Goal: Task Accomplishment & Management: Manage account settings

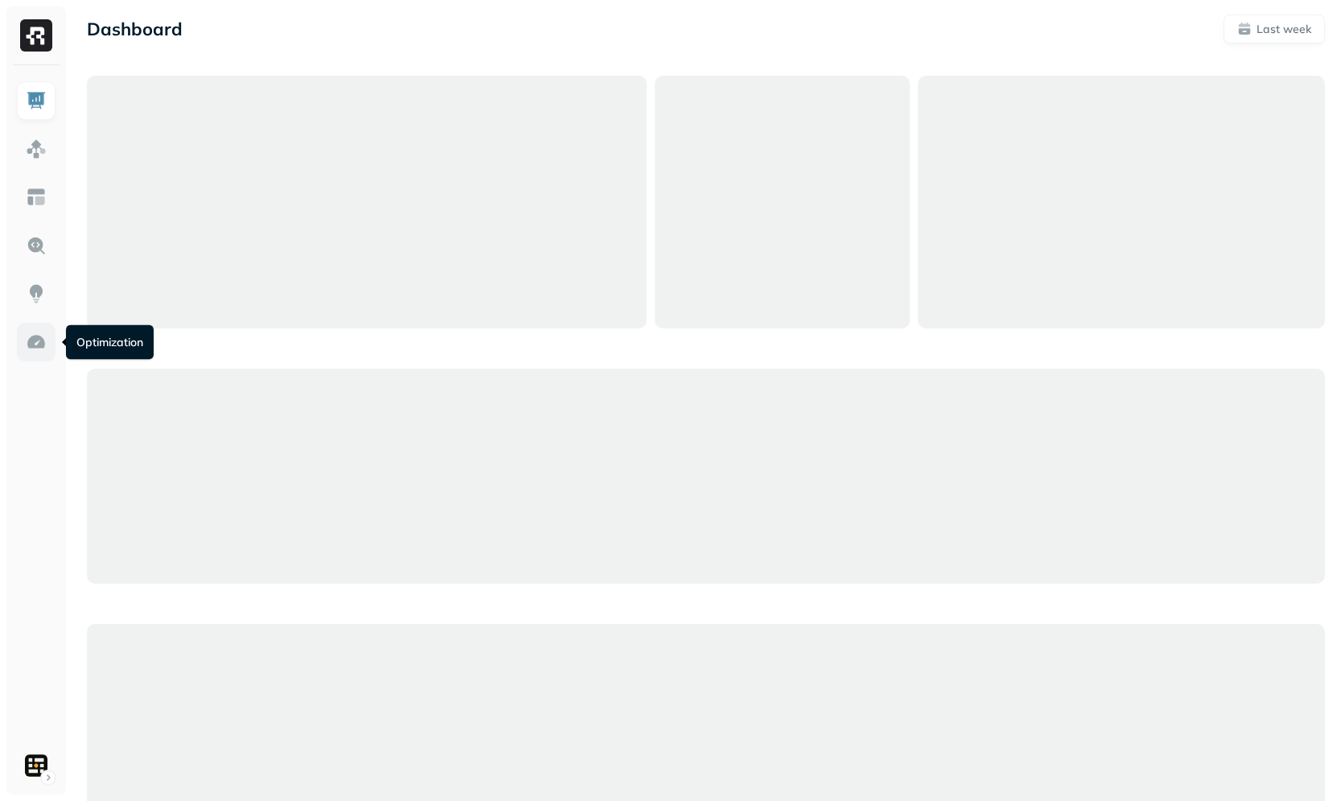
click at [33, 349] on img at bounding box center [36, 342] width 21 height 21
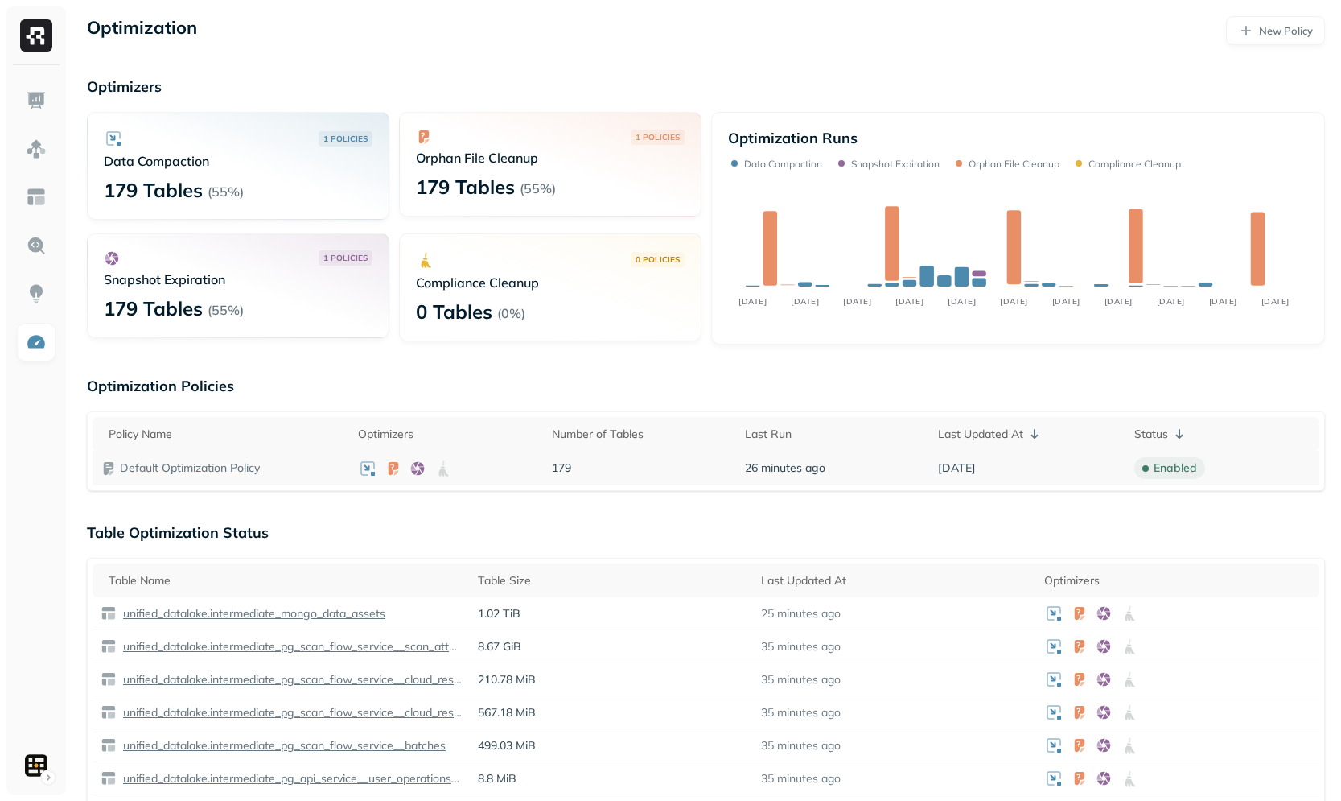
click at [230, 468] on p "Default Optimization Policy" at bounding box center [190, 467] width 140 height 15
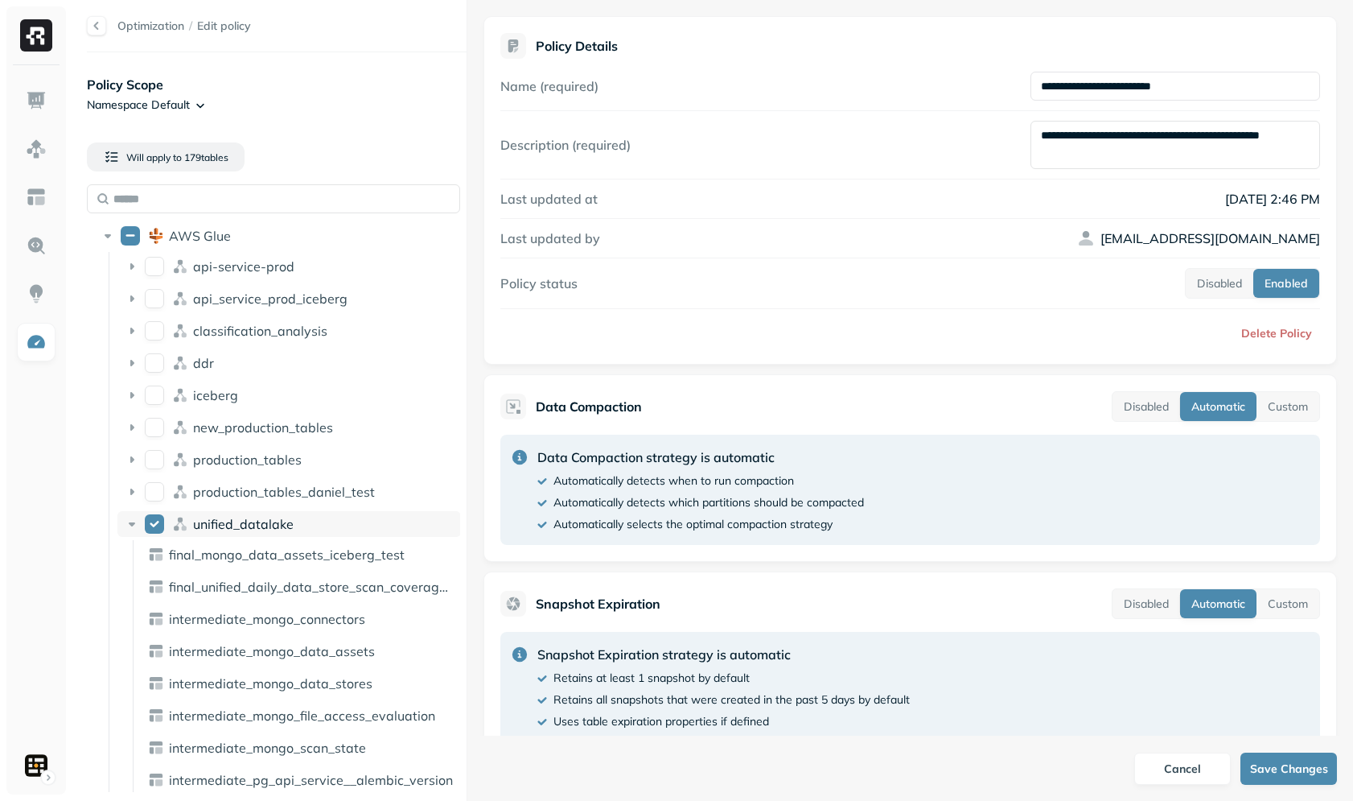
click at [248, 527] on span "unified_datalake" at bounding box center [243, 524] width 101 height 16
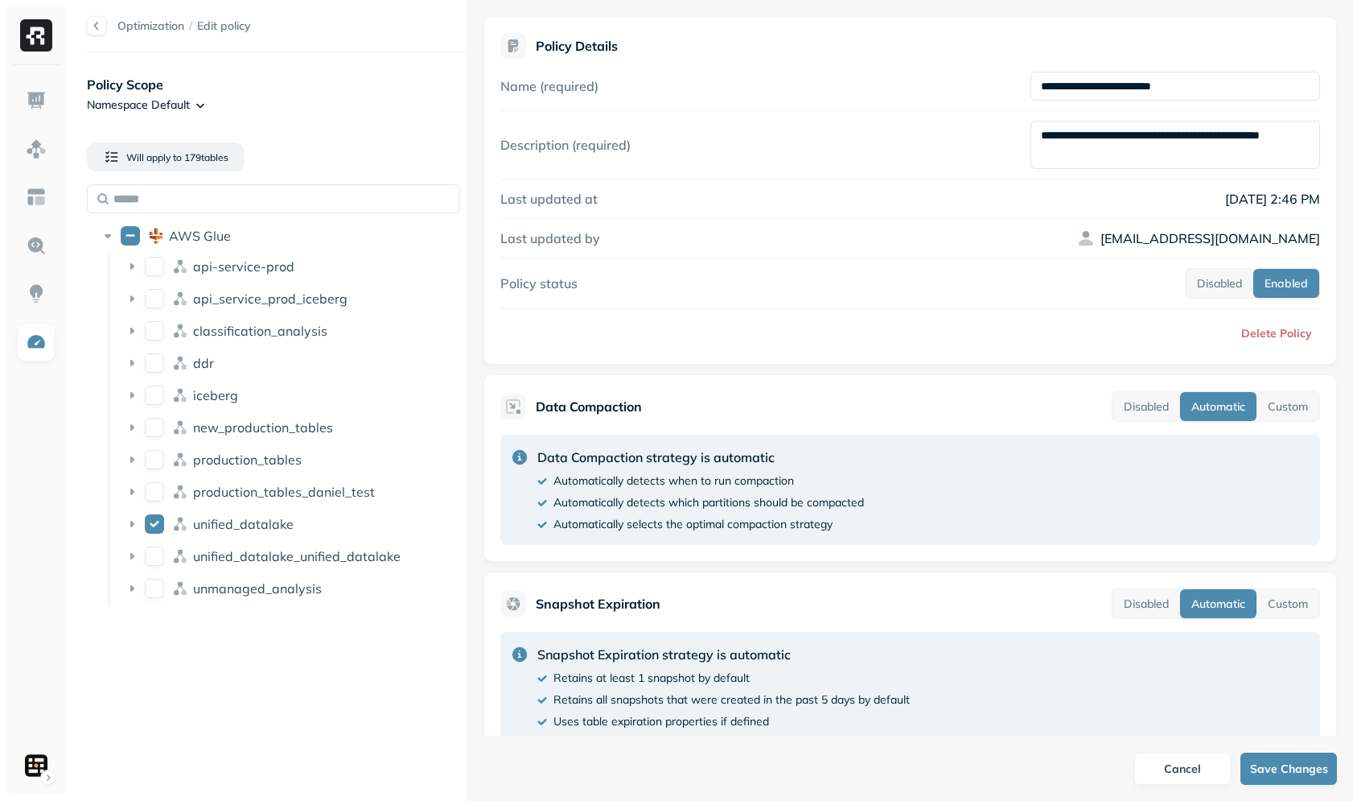
click at [97, 29] on div at bounding box center [96, 25] width 19 height 19
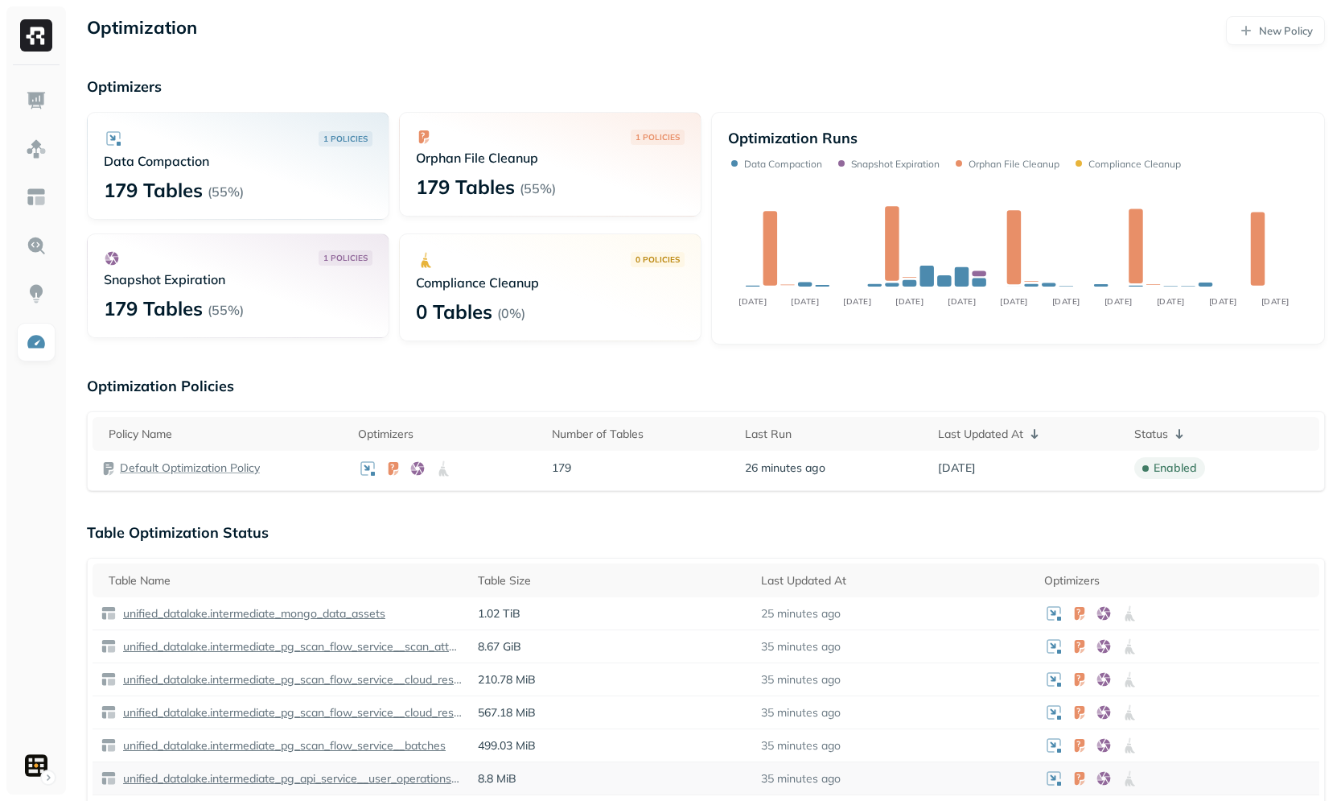
scroll to position [234, 0]
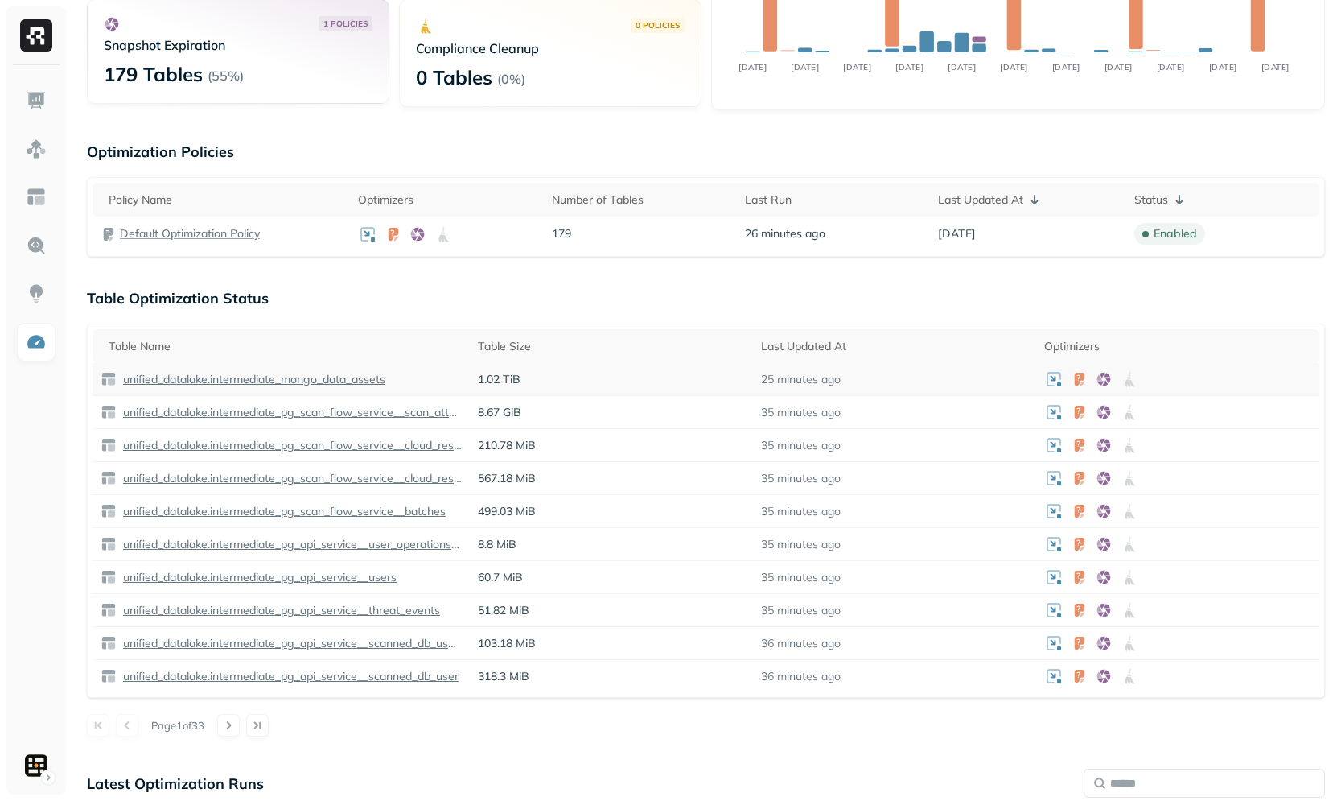
click at [562, 372] on p "1.02 TiB" at bounding box center [611, 379] width 267 height 15
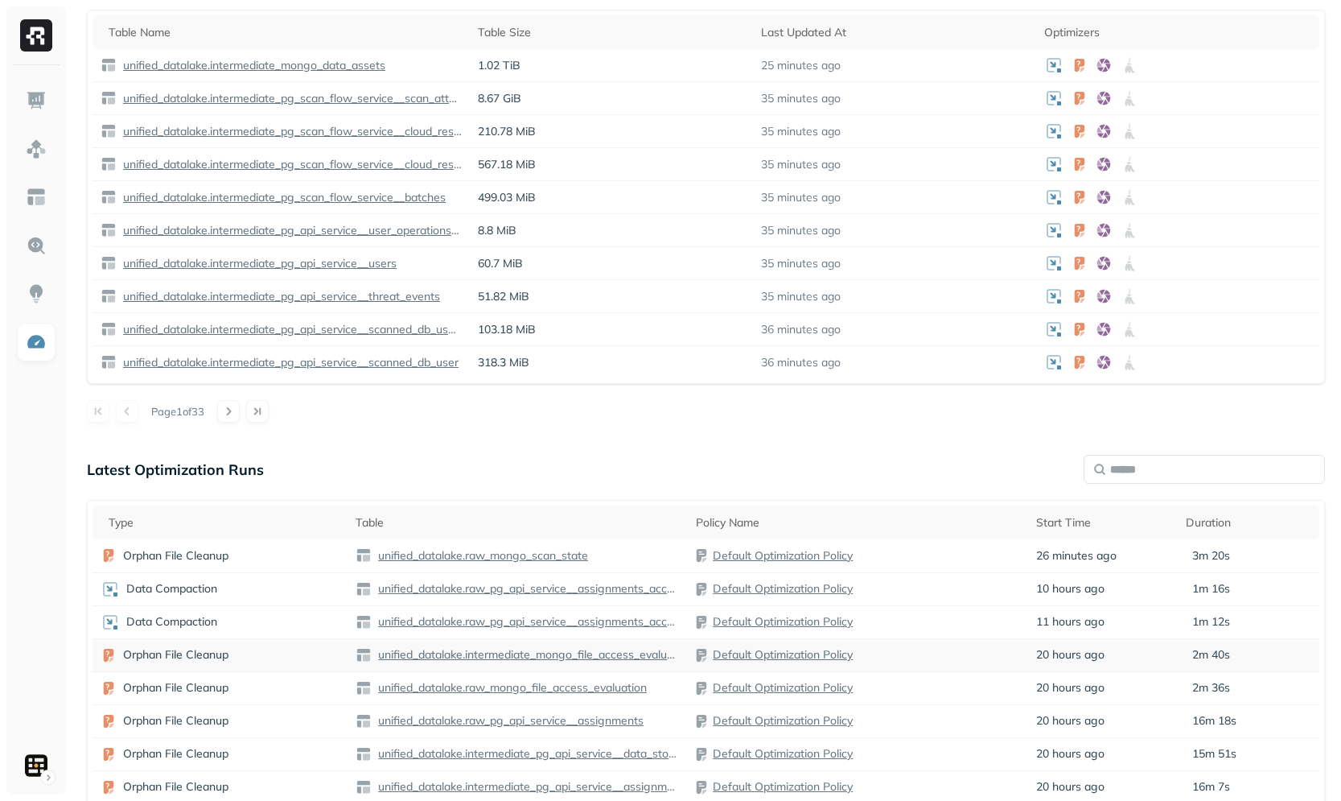
scroll to position [677, 0]
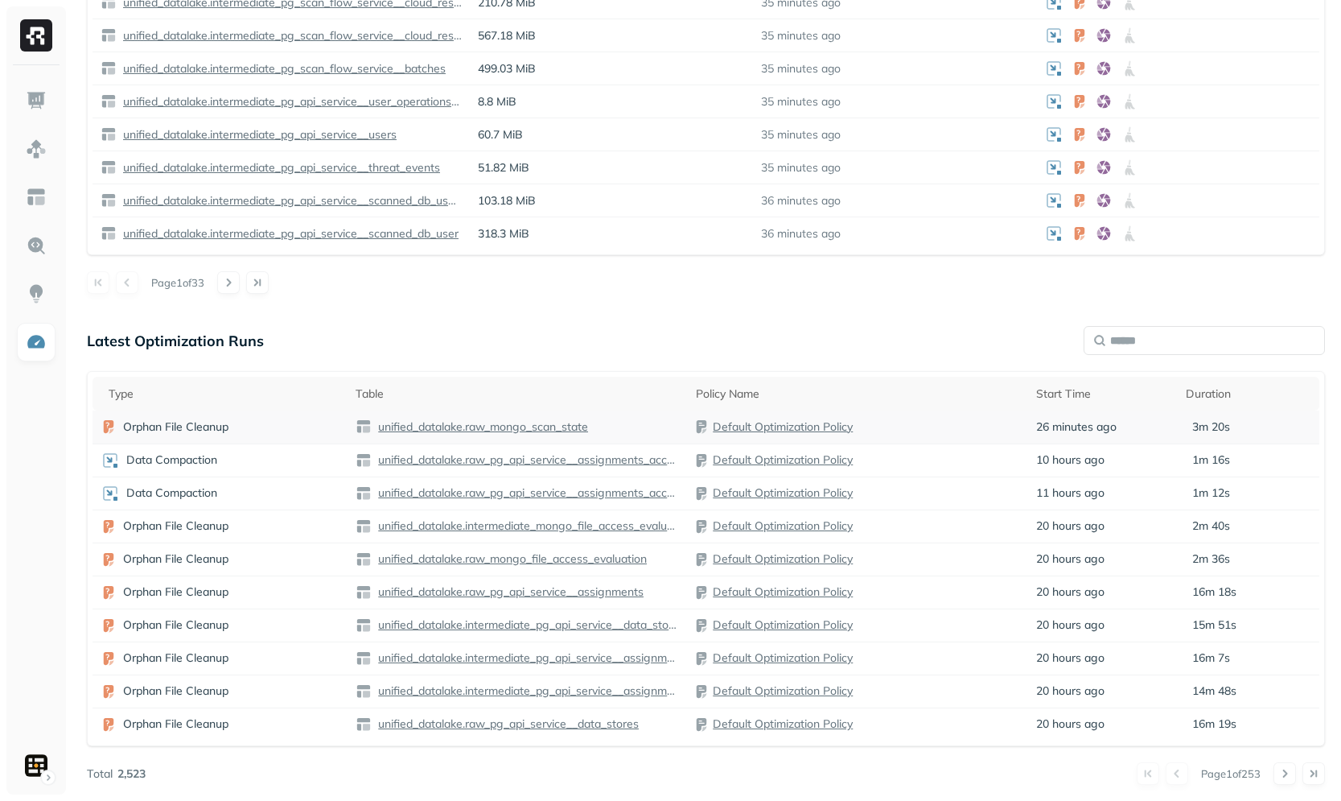
click at [917, 424] on div "Default Optimization Policy" at bounding box center [858, 426] width 324 height 16
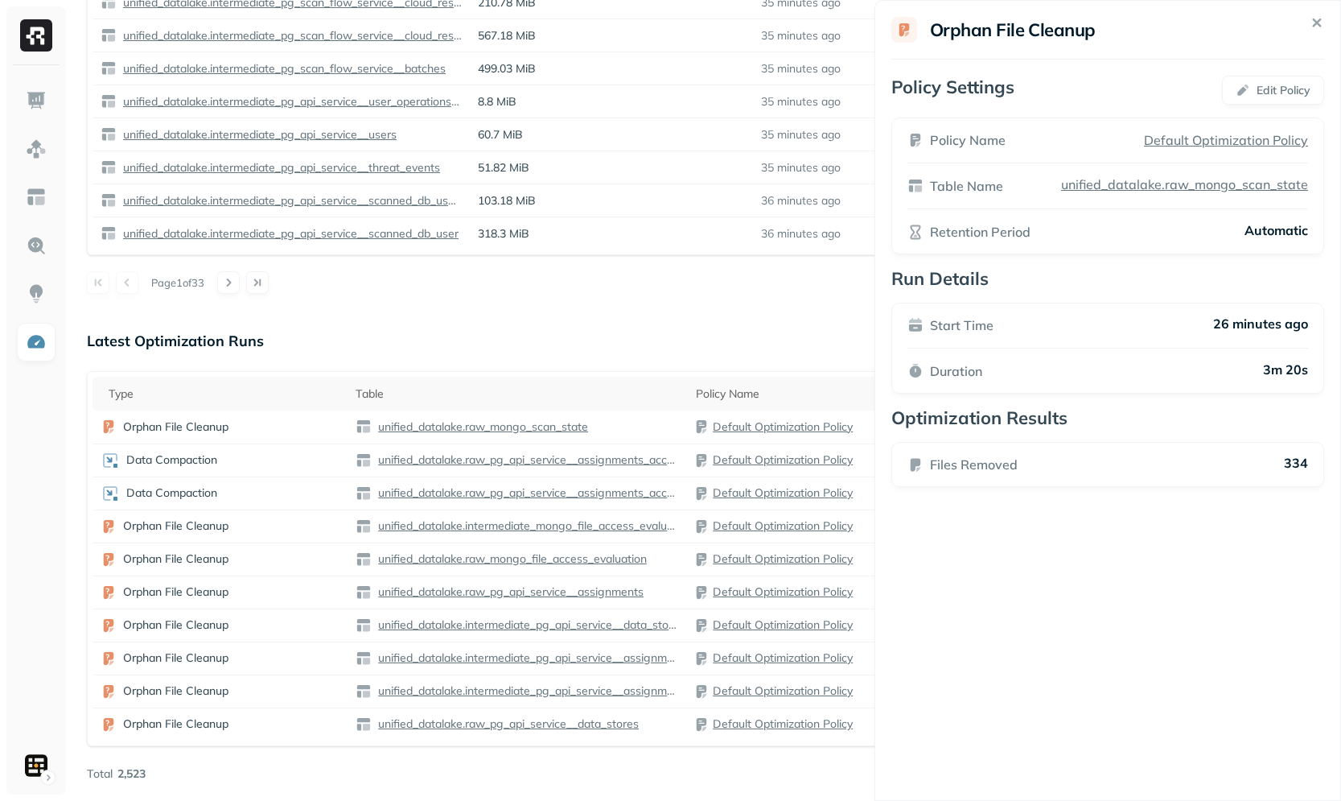
click at [1324, 21] on icon at bounding box center [1317, 23] width 19 height 19
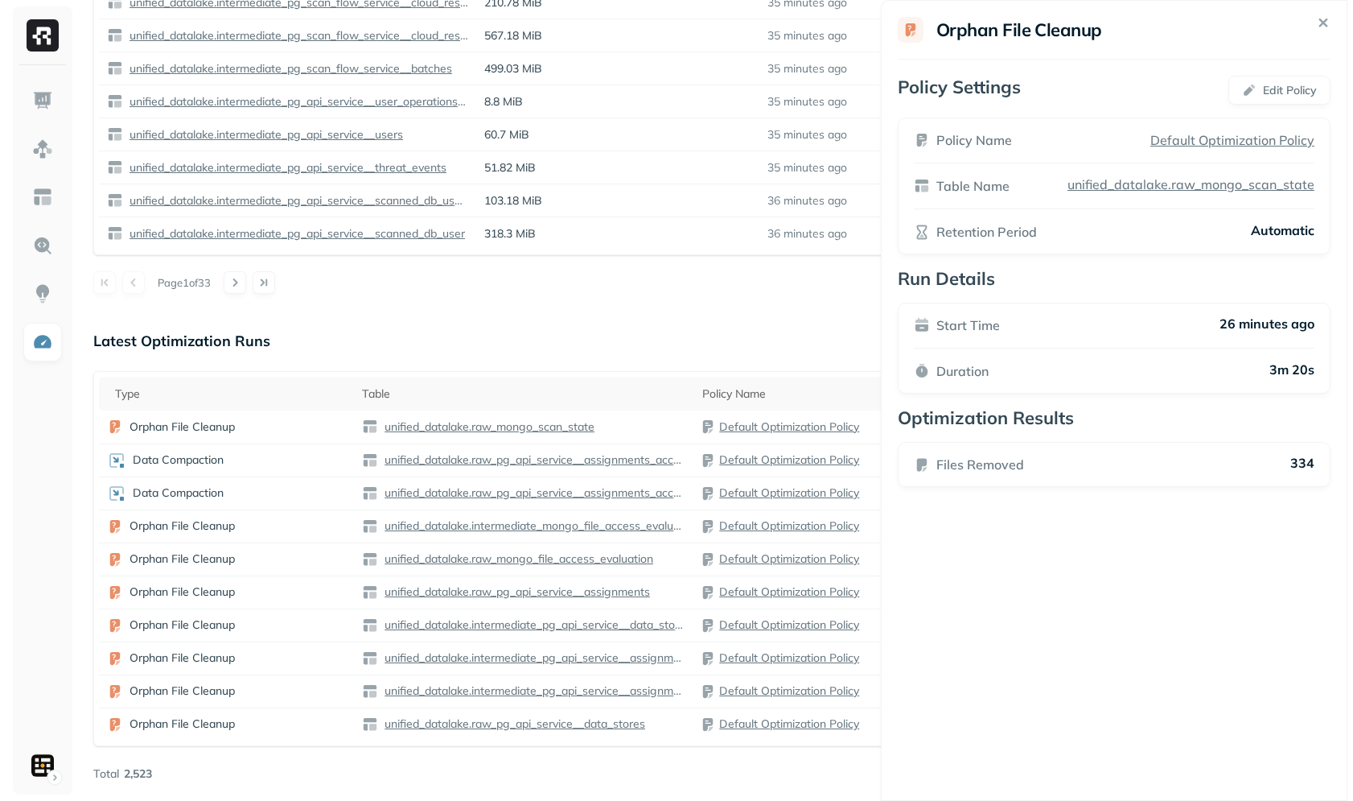
scroll to position [0, 0]
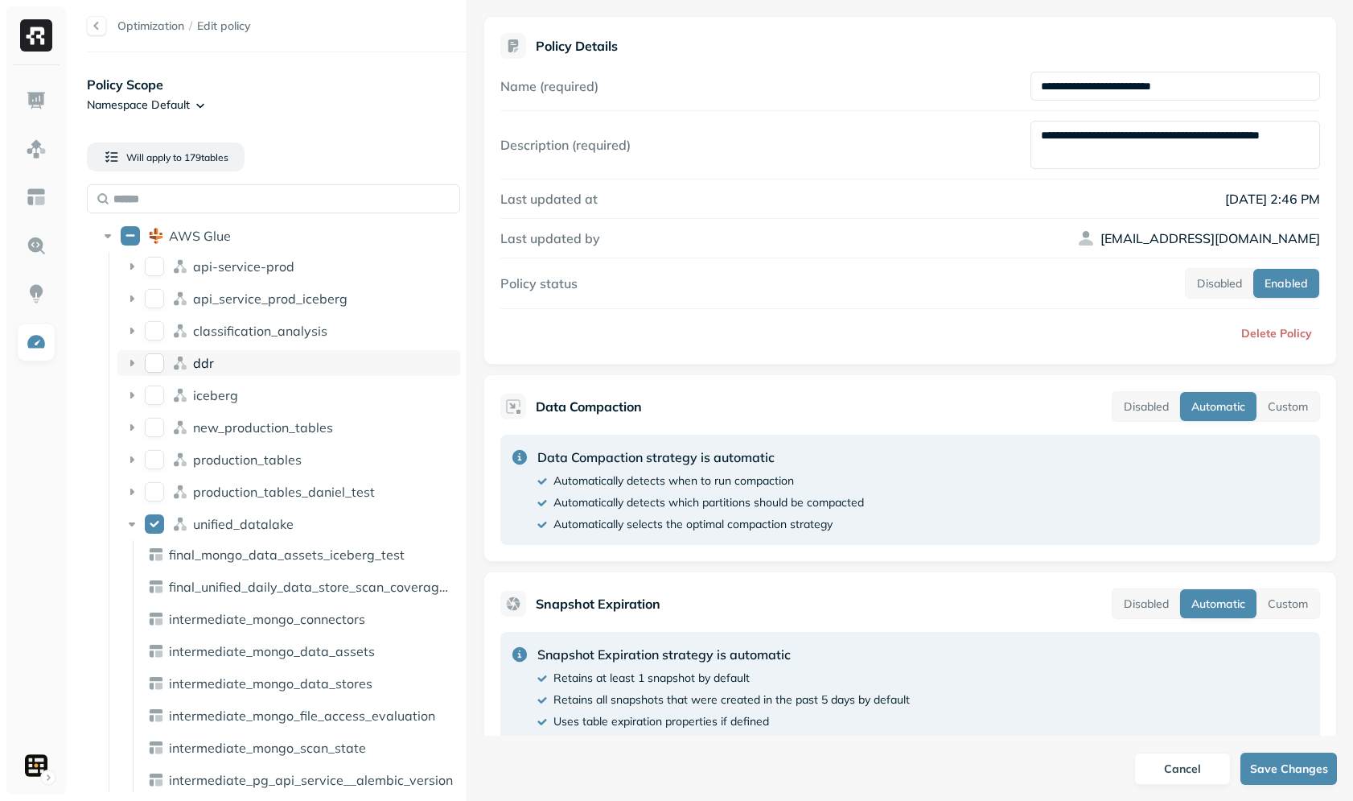
click at [197, 360] on span "ddr" at bounding box center [203, 363] width 21 height 16
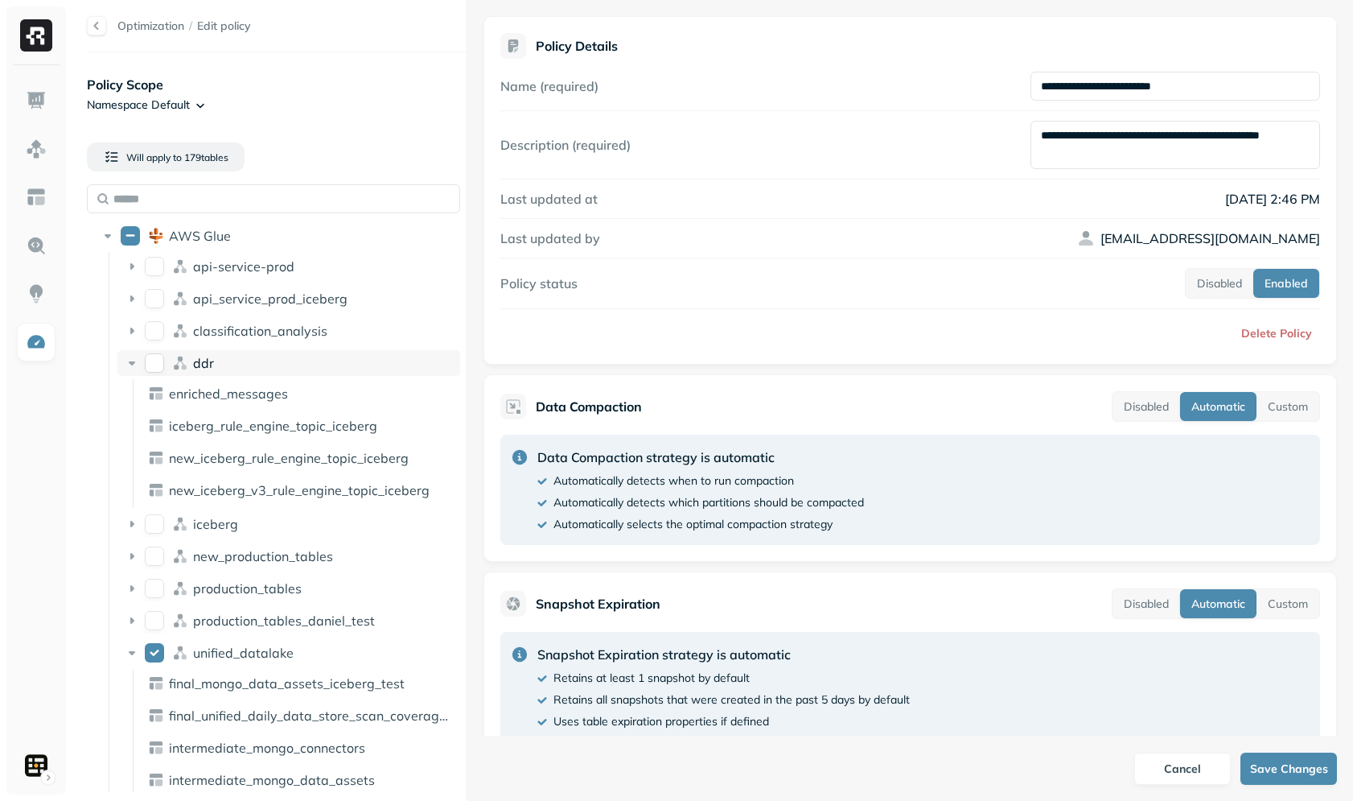
click at [253, 350] on div "ddr" at bounding box center [289, 363] width 344 height 26
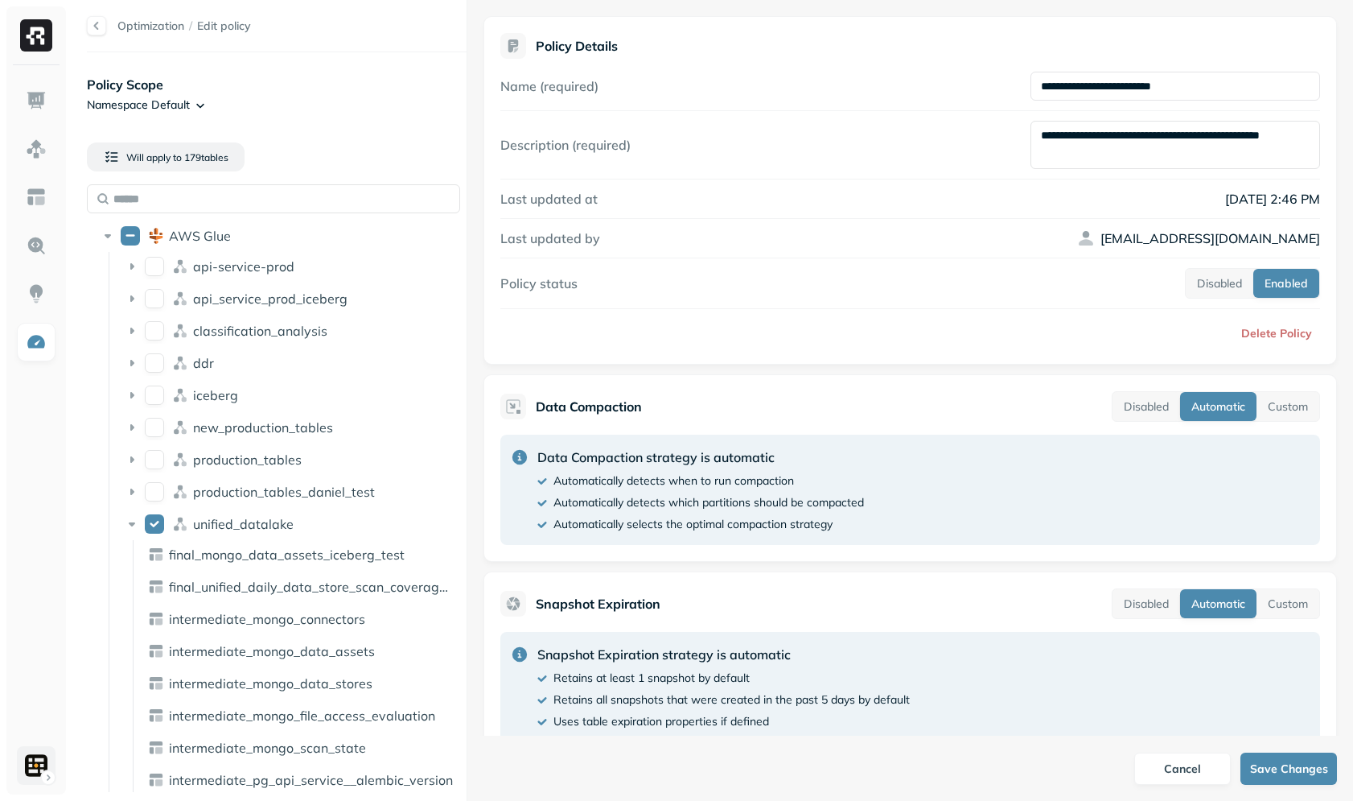
click at [41, 748] on html "Optimization / Edit policy Policy Scope Namespace Default Will apply to 179 tab…" at bounding box center [676, 400] width 1353 height 801
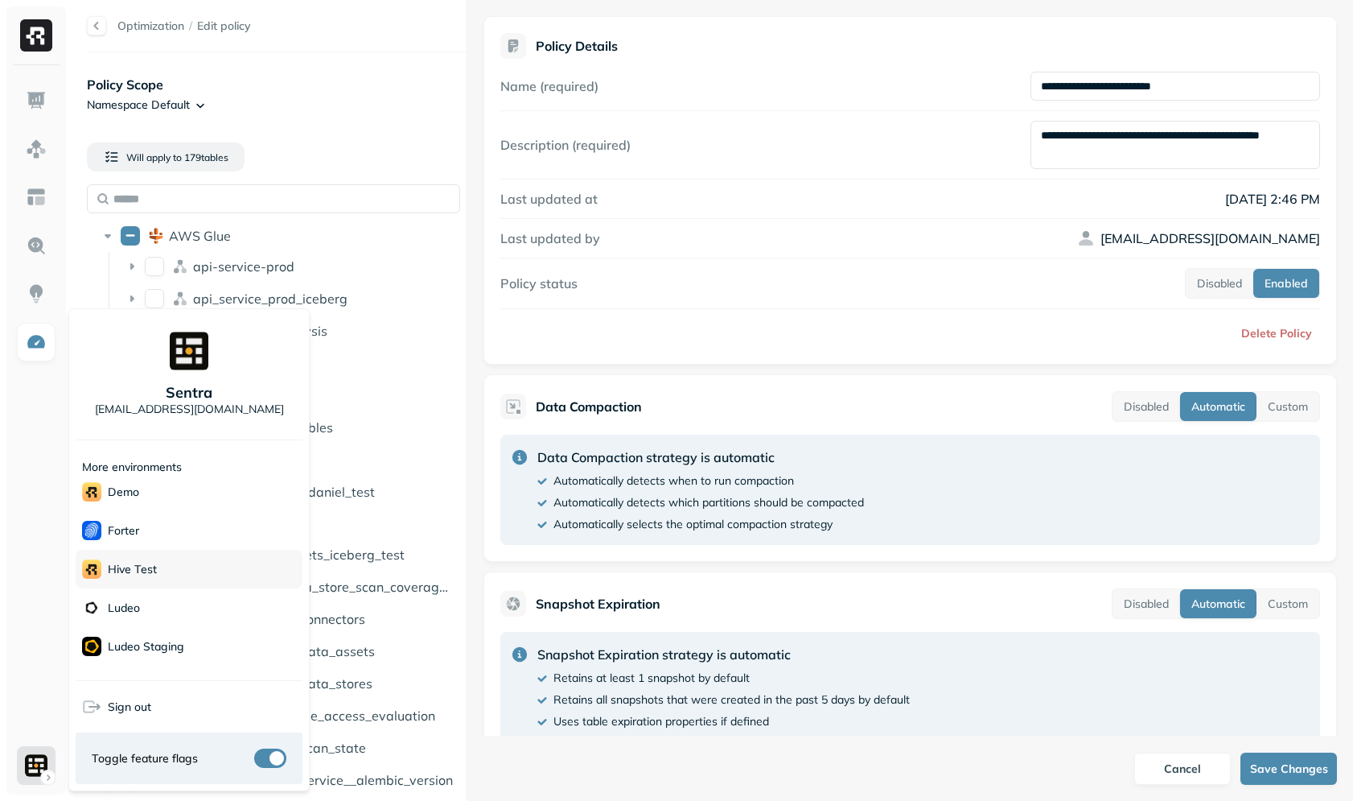
scroll to position [296, 0]
click at [134, 624] on p "Unity" at bounding box center [121, 629] width 27 height 15
